Goal: Complete application form: Complete application form

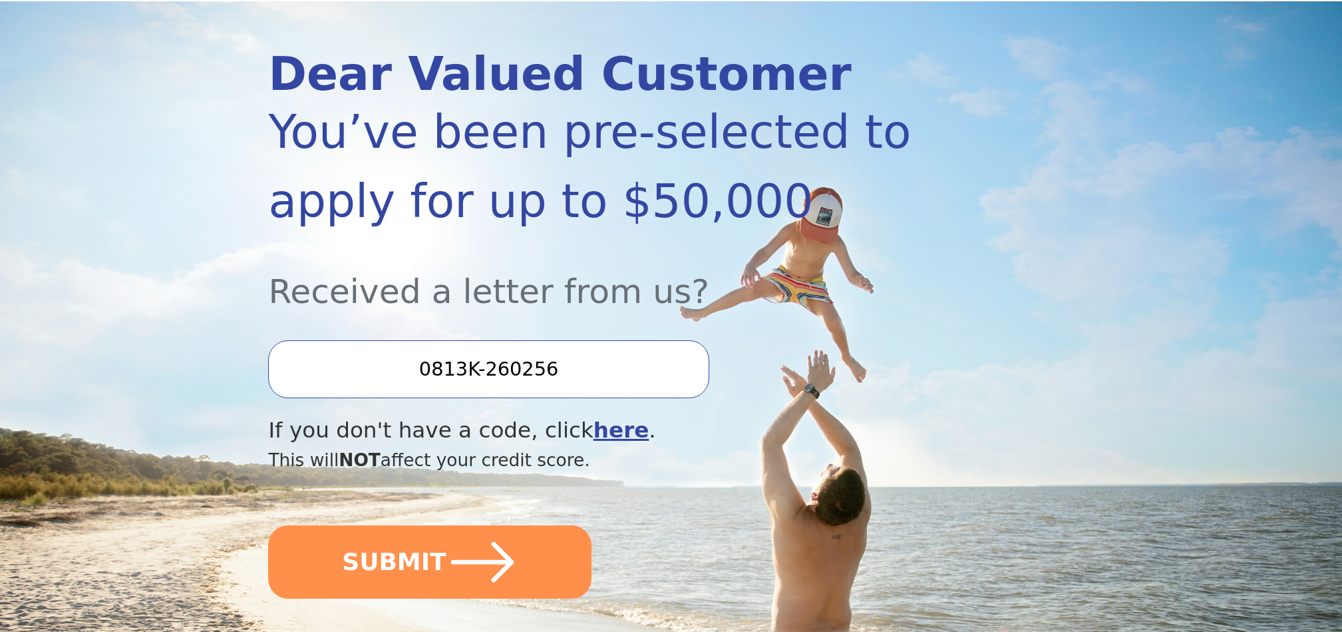
scroll to position [142, 0]
click at [595, 429] on b "here" at bounding box center [622, 429] width 56 height 25
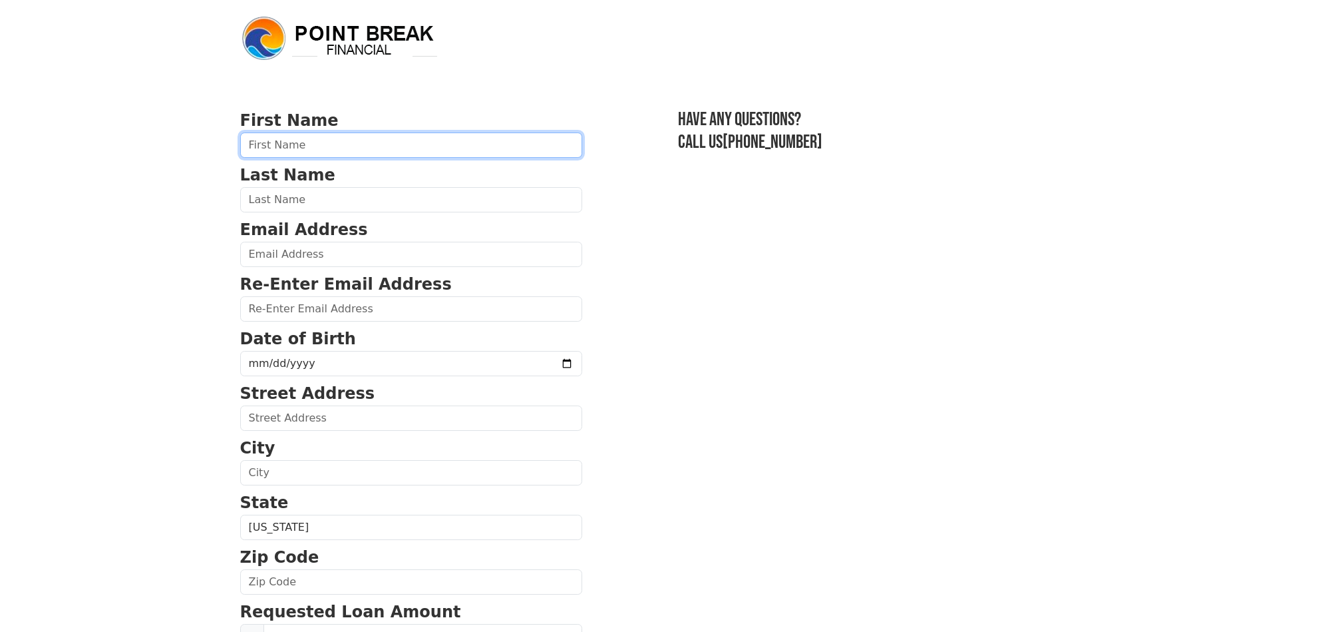
click at [361, 142] on input "text" at bounding box center [411, 144] width 342 height 25
type input "[PERSON_NAME]"
type input "[EMAIL_ADDRESS][DOMAIN_NAME]"
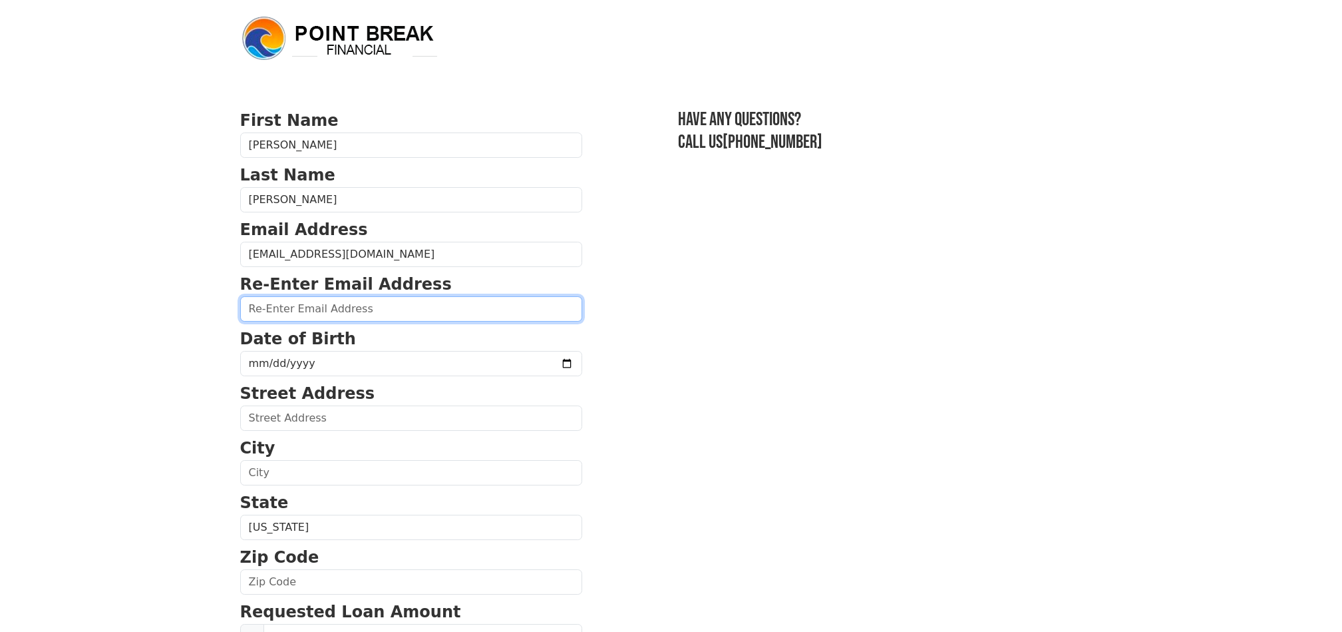
type input "[EMAIL_ADDRESS][DOMAIN_NAME]"
type input "[STREET_ADDRESS]"
type input "OXNARD"
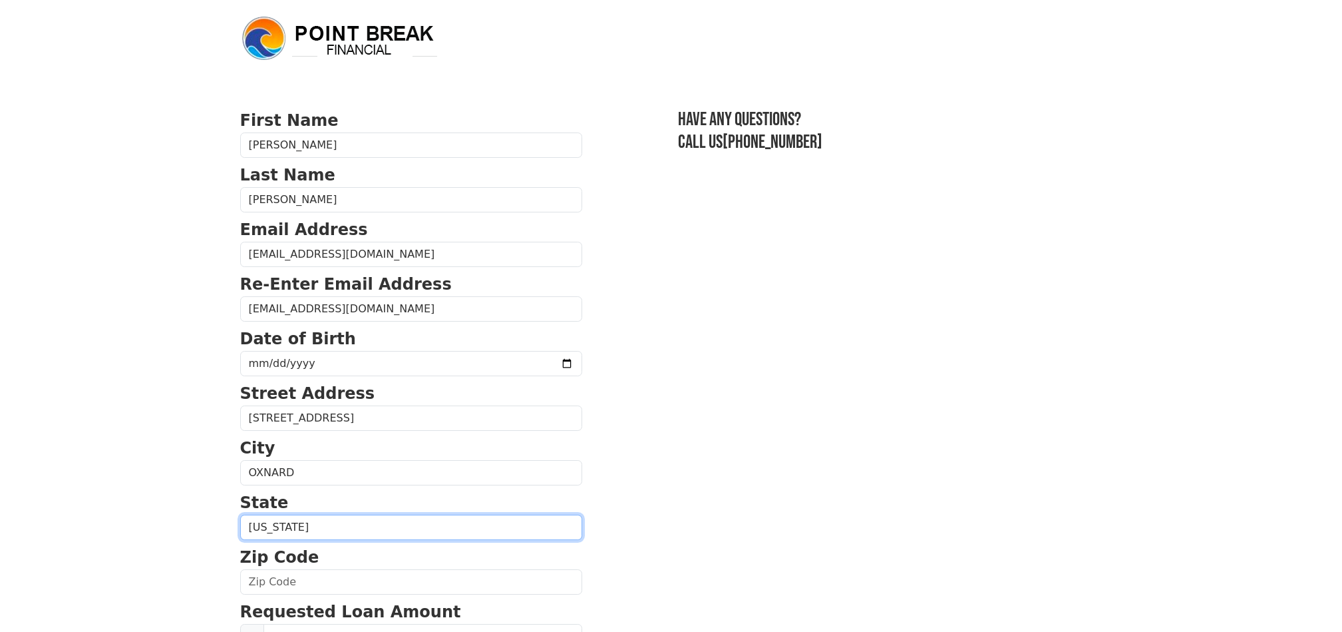
select select "CA"
type input "93030"
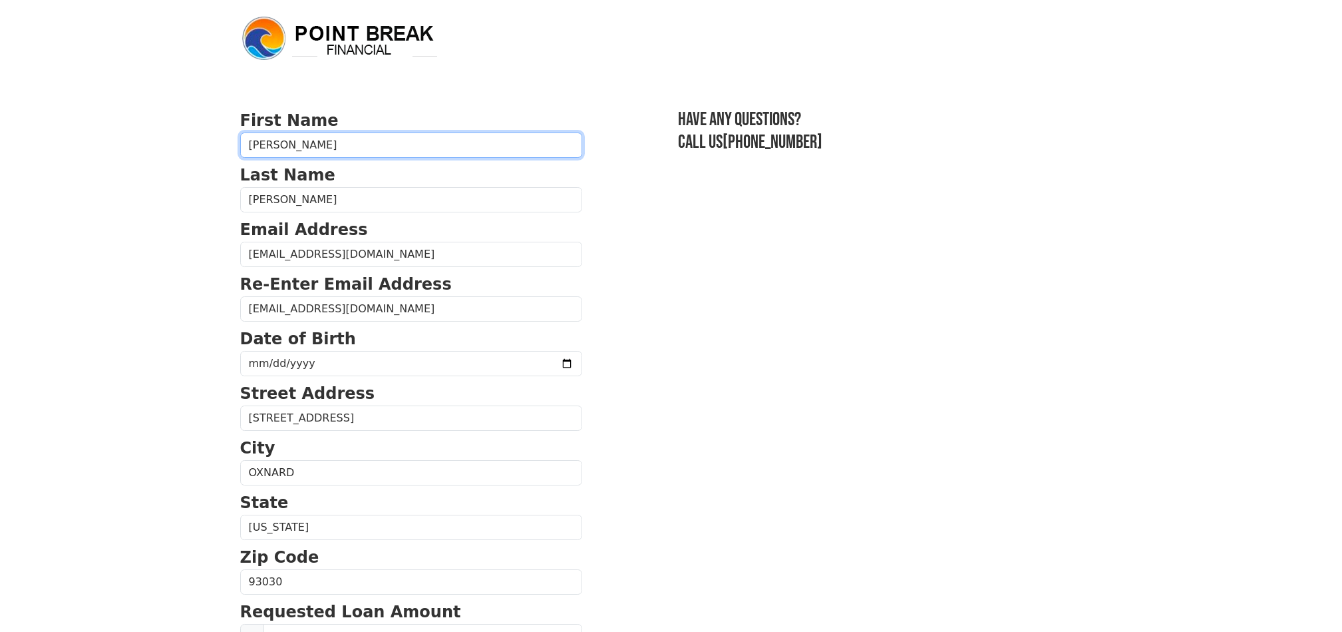
type input "[PHONE_NUMBER]"
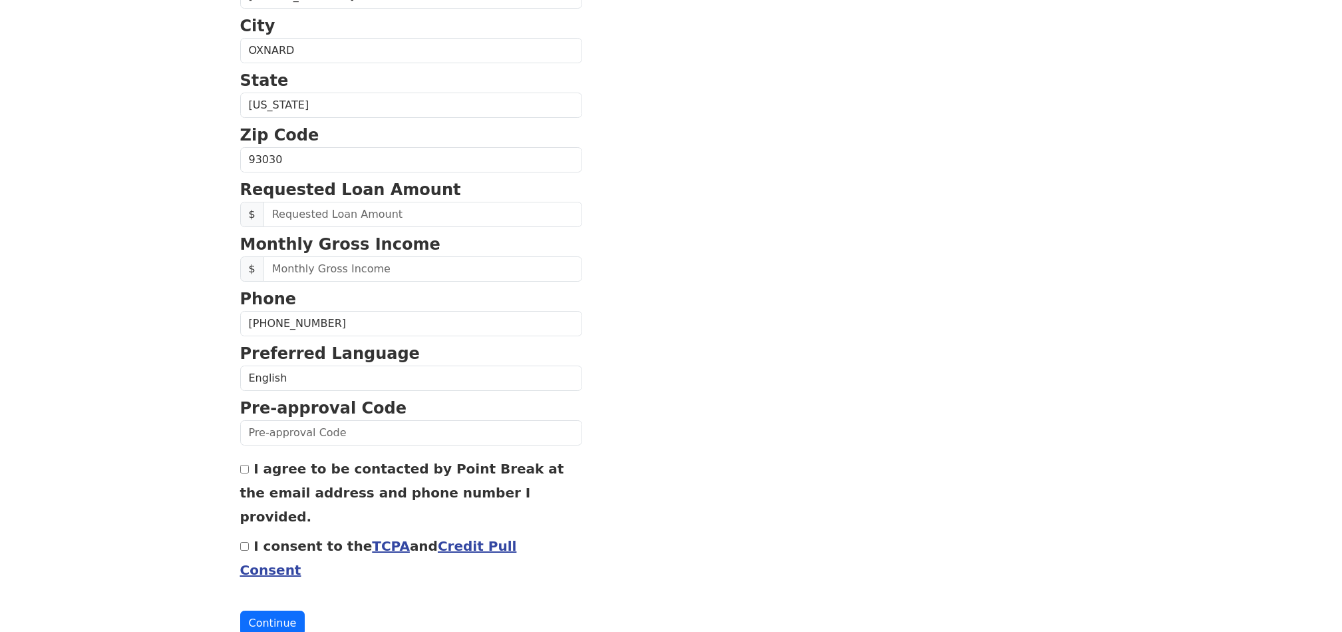
scroll to position [427, 0]
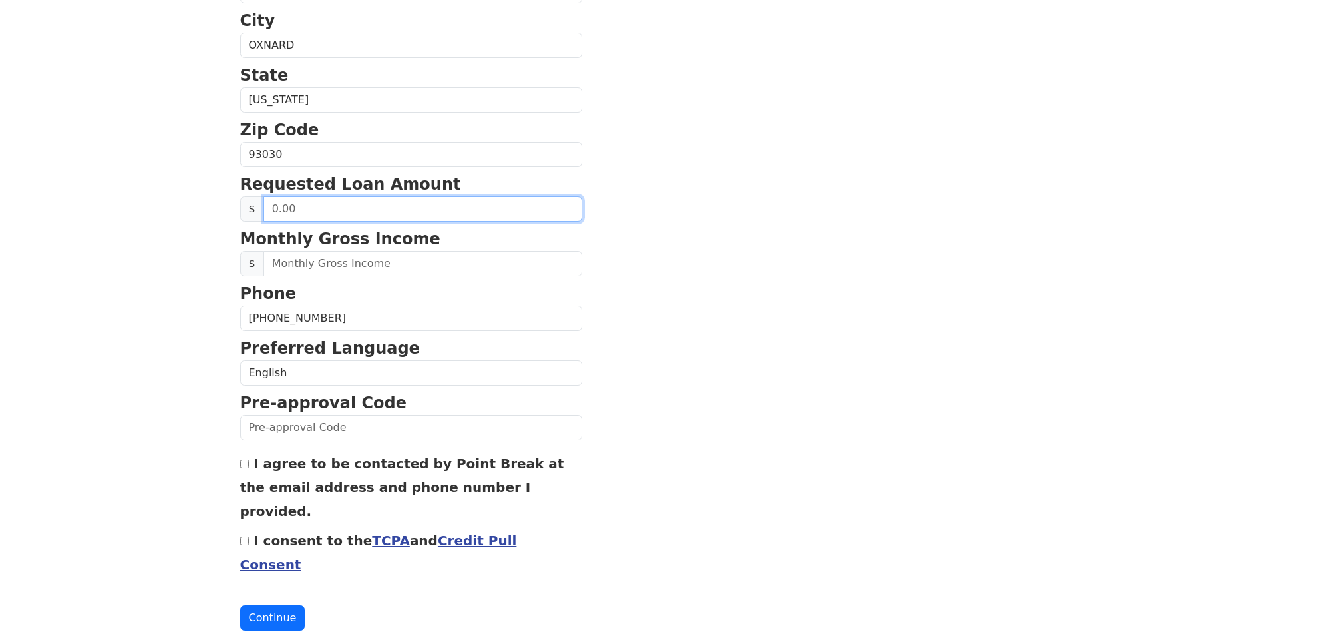
click at [412, 210] on input "text" at bounding box center [423, 208] width 319 height 25
type input "20,000.00"
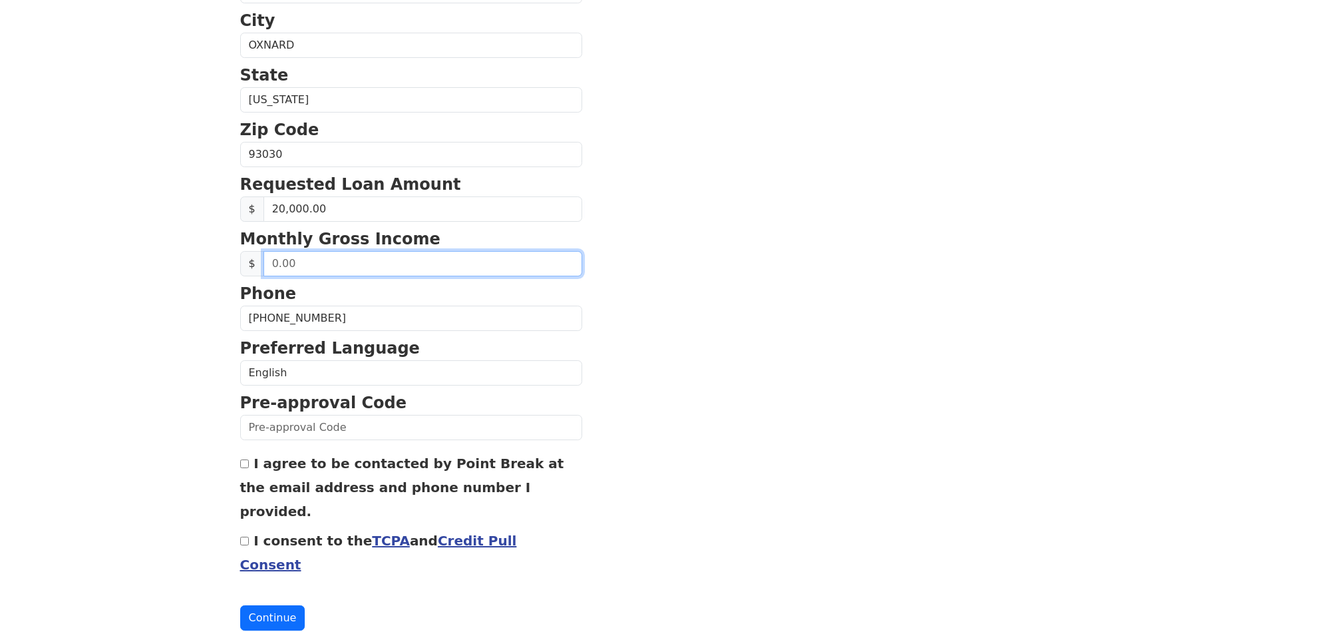
click at [395, 262] on input "text" at bounding box center [423, 263] width 319 height 25
type input "8,000.00"
click at [244, 465] on input "I agree to be contacted by Point Break at the email address and phone number I …" at bounding box center [244, 463] width 9 height 9
checkbox input "true"
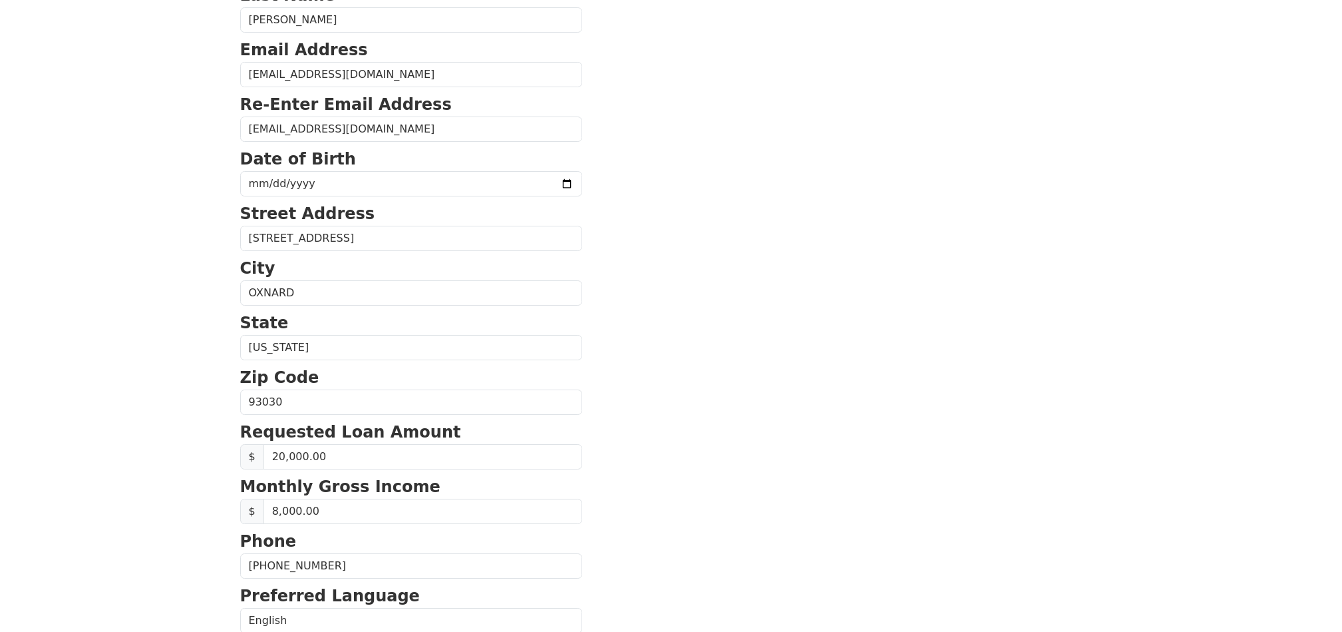
scroll to position [144, 0]
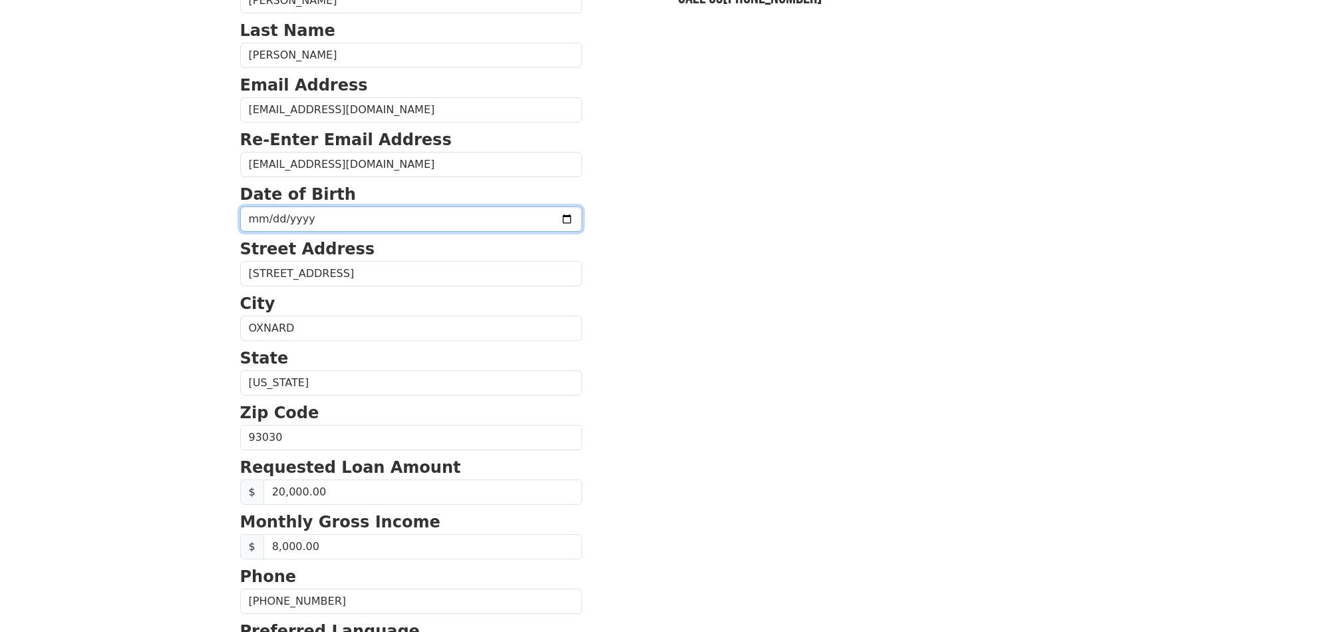
click at [507, 222] on input "date" at bounding box center [411, 218] width 342 height 25
click at [530, 217] on input "date" at bounding box center [411, 218] width 342 height 25
click at [420, 217] on input "date" at bounding box center [411, 218] width 342 height 25
type input "[DATE]"
drag, startPoint x: 617, startPoint y: 387, endPoint x: 636, endPoint y: 386, distance: 19.3
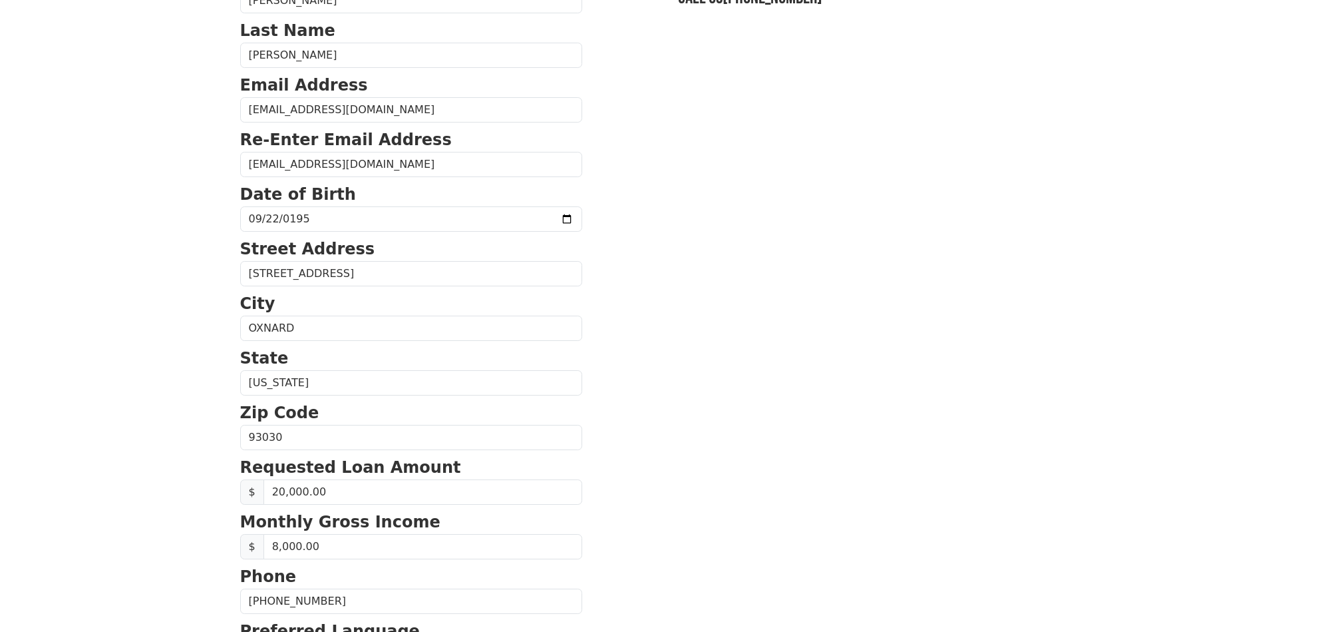
click at [617, 387] on section "First Name [PERSON_NAME] Last Name [PERSON_NAME] Email Address [EMAIL_ADDRESS][…" at bounding box center [671, 438] width 862 height 949
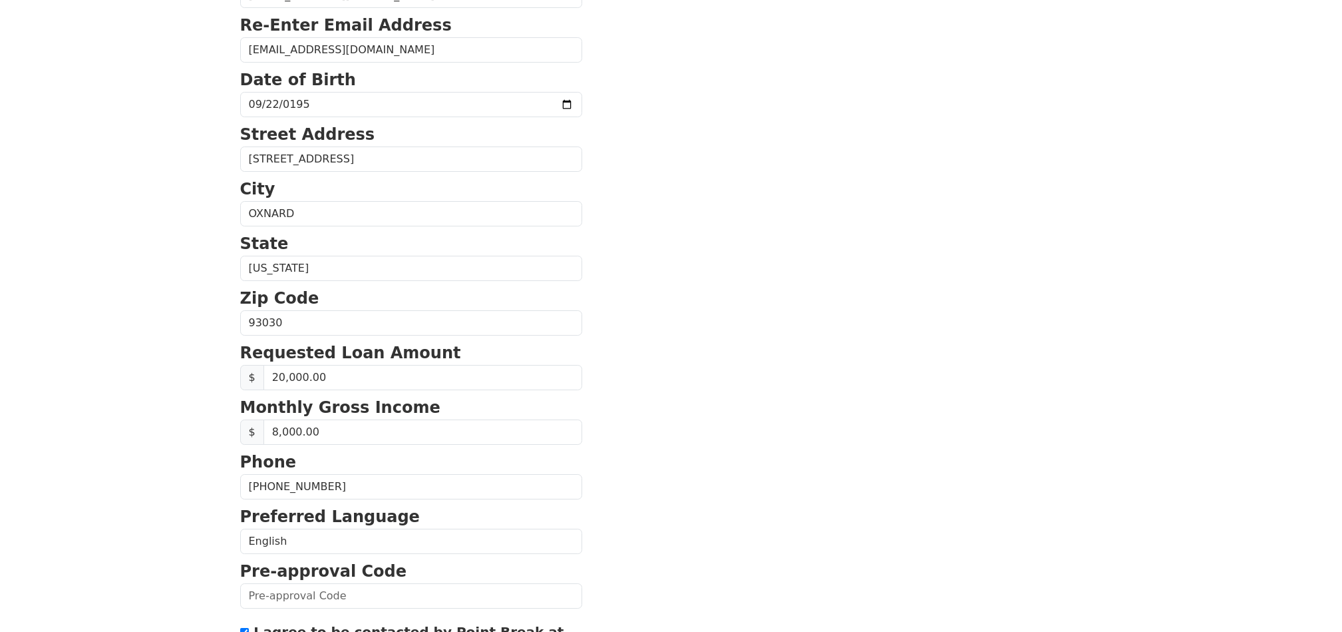
scroll to position [427, 0]
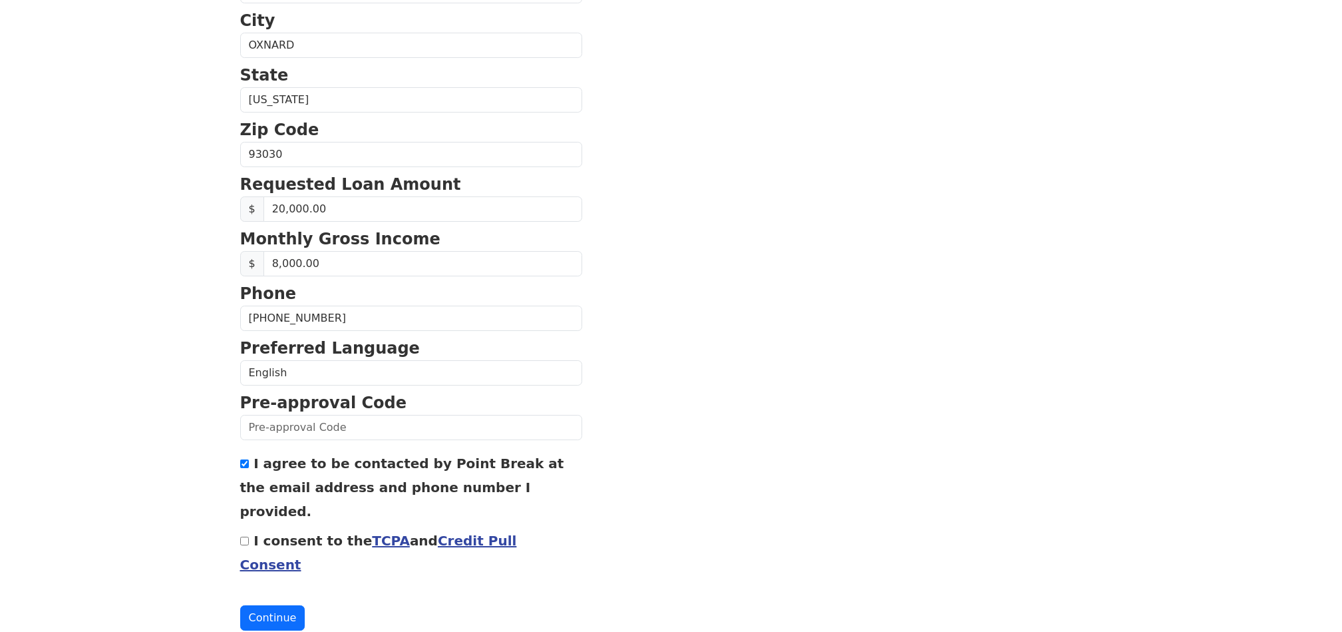
click at [284, 558] on form "First Name [PERSON_NAME] Last Name [PERSON_NAME] Email Address [EMAIL_ADDRESS][…" at bounding box center [411, 155] width 342 height 949
click at [280, 605] on button "Continue" at bounding box center [272, 617] width 65 height 25
click at [502, 552] on form "First Name [PERSON_NAME] Last Name [PERSON_NAME] Email Address [EMAIL_ADDRESS][…" at bounding box center [411, 165] width 342 height 968
click at [244, 536] on input "I consent to the TCPA and Credit Pull Consent" at bounding box center [244, 540] width 9 height 9
checkbox input "true"
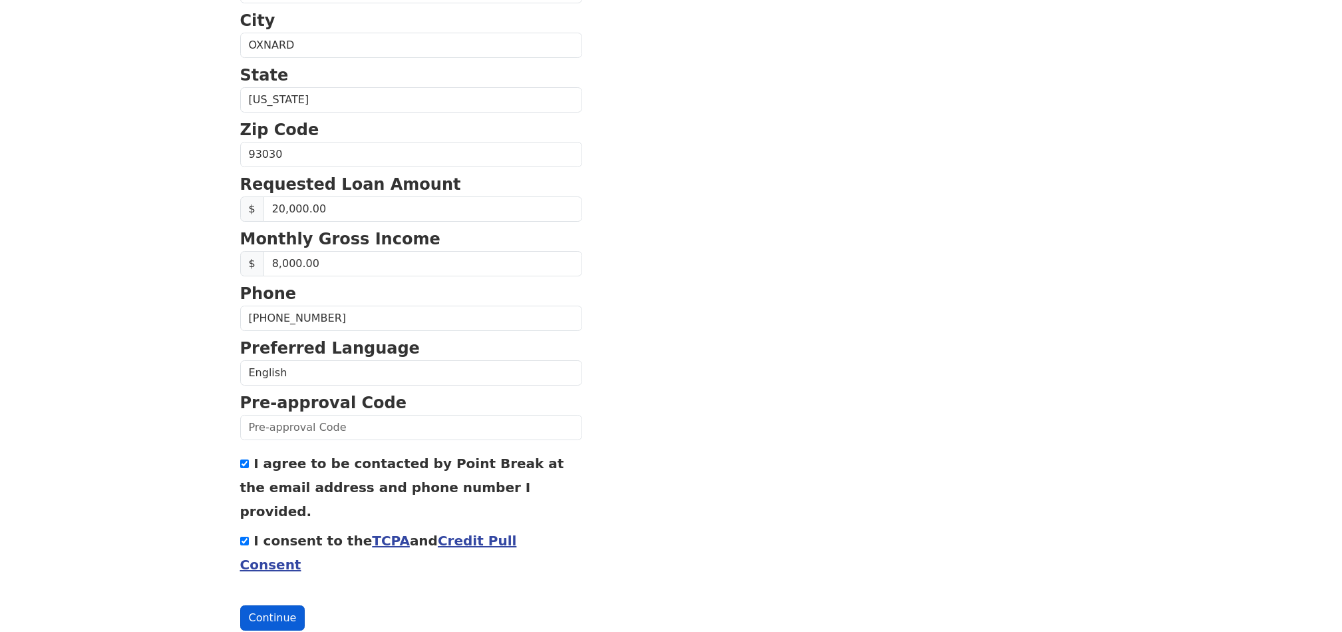
click at [289, 605] on button "Continue" at bounding box center [272, 617] width 65 height 25
